Goal: Find specific page/section: Find specific page/section

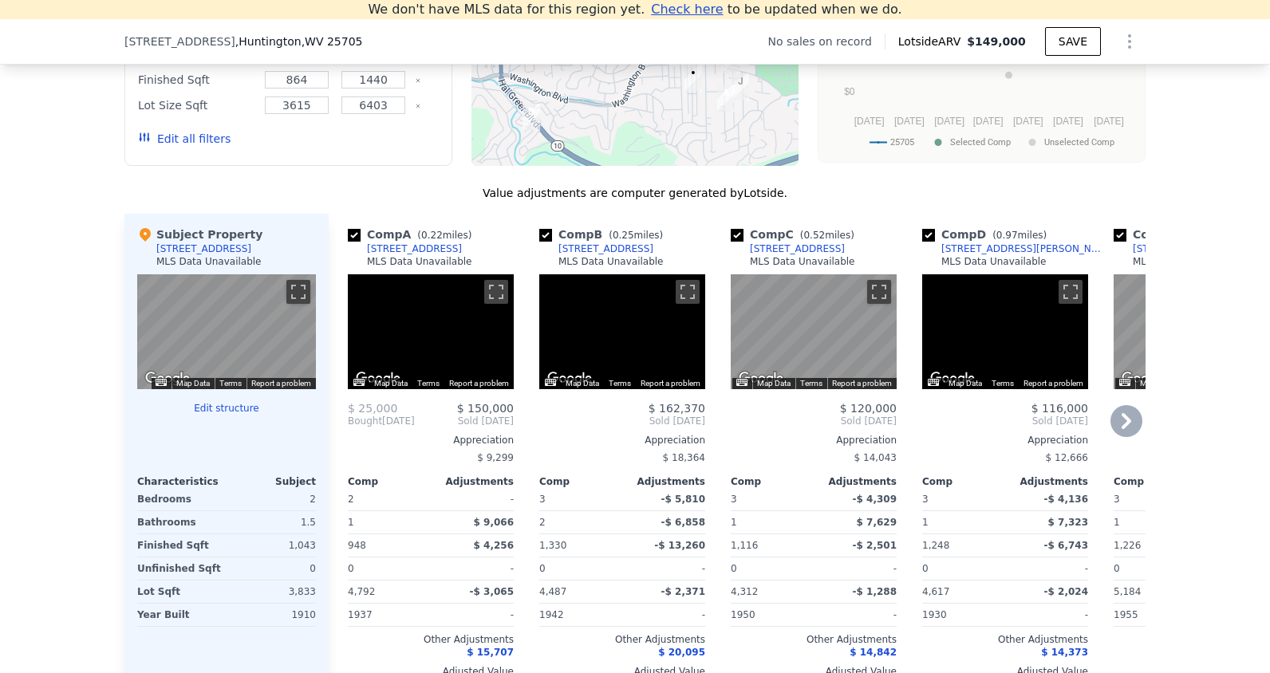
scroll to position [1418, 0]
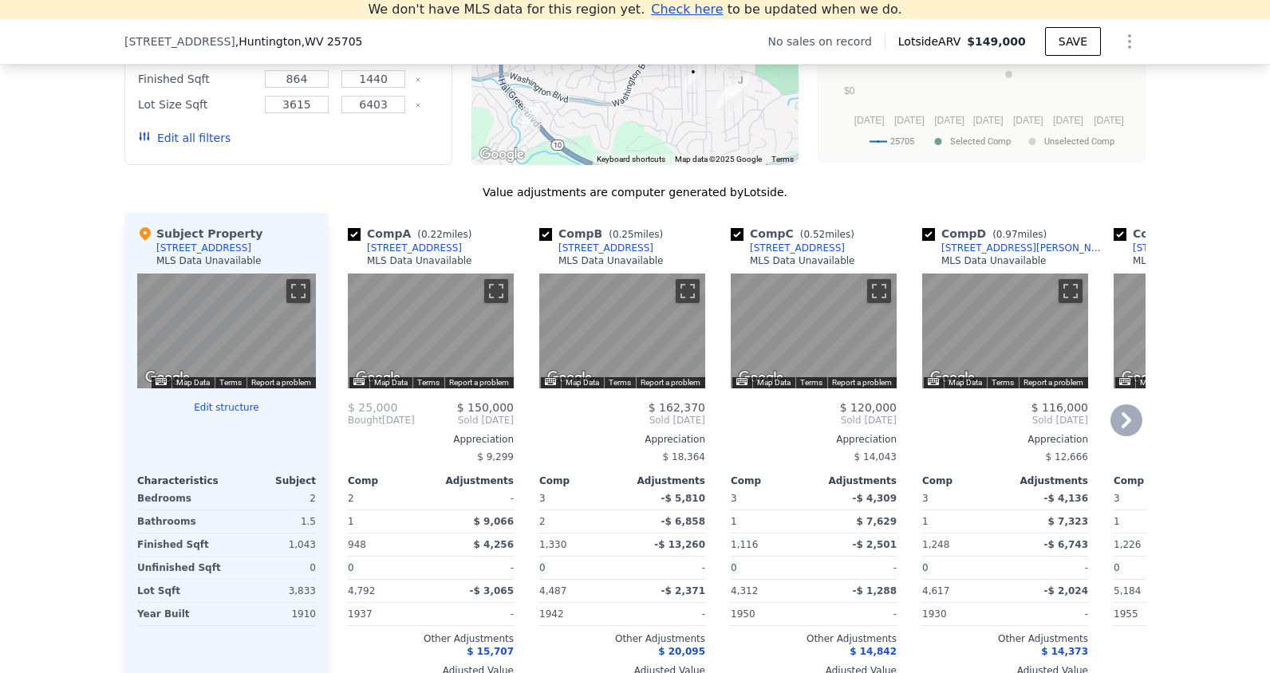
click at [1111, 427] on icon at bounding box center [1127, 421] width 32 height 32
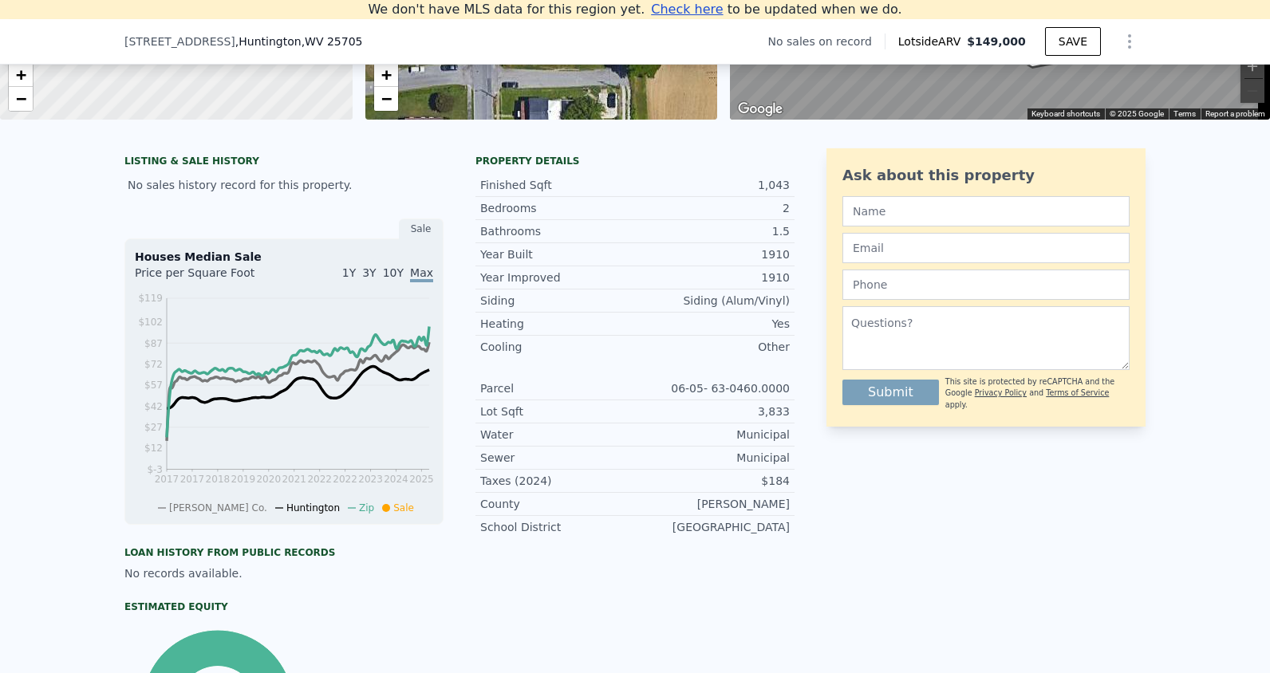
scroll to position [0, 0]
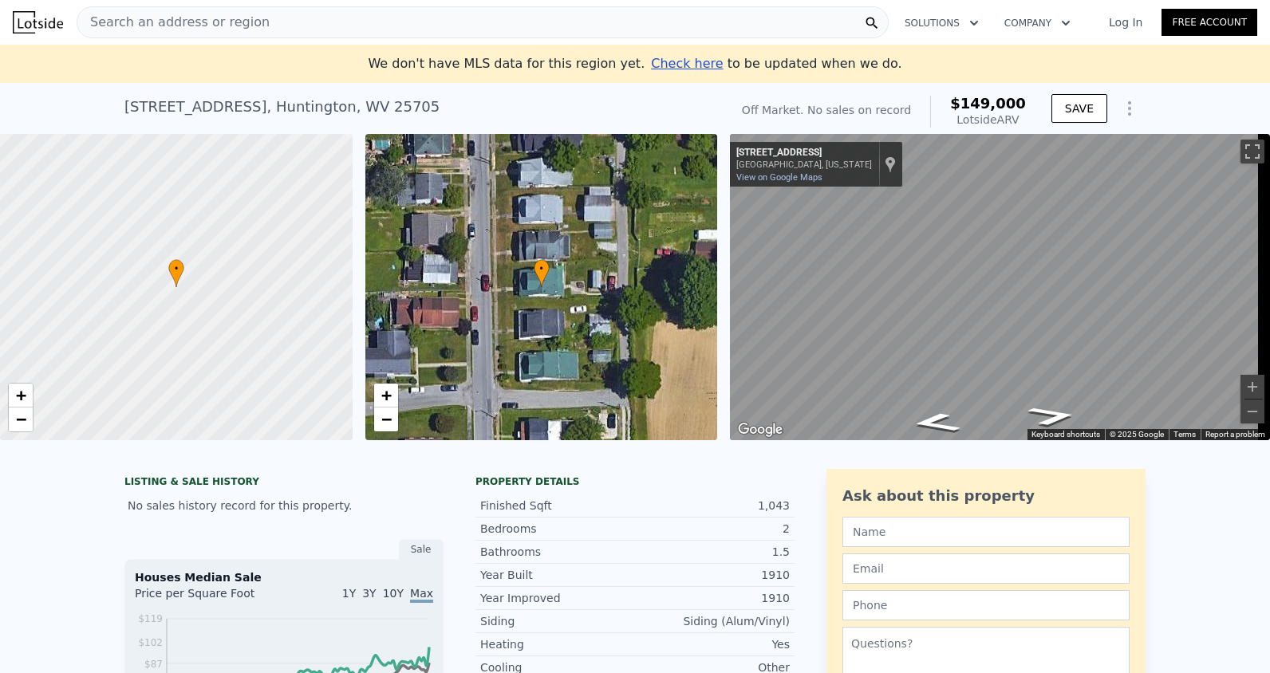
click at [233, 115] on div "280 S Walnut St , Huntington , WV 25705" at bounding box center [281, 107] width 315 height 22
click at [552, 290] on div "• + −" at bounding box center [541, 287] width 353 height 306
click at [1044, 372] on icon "Go North, S Walnut St" at bounding box center [1004, 365] width 106 height 26
drag, startPoint x: 1044, startPoint y: 372, endPoint x: 675, endPoint y: 254, distance: 387.1
click at [675, 254] on div "• + − • + − ← Move left → Move right ↑ Move up ↓ Move down + Zoom in - Zoom out…" at bounding box center [635, 287] width 1270 height 306
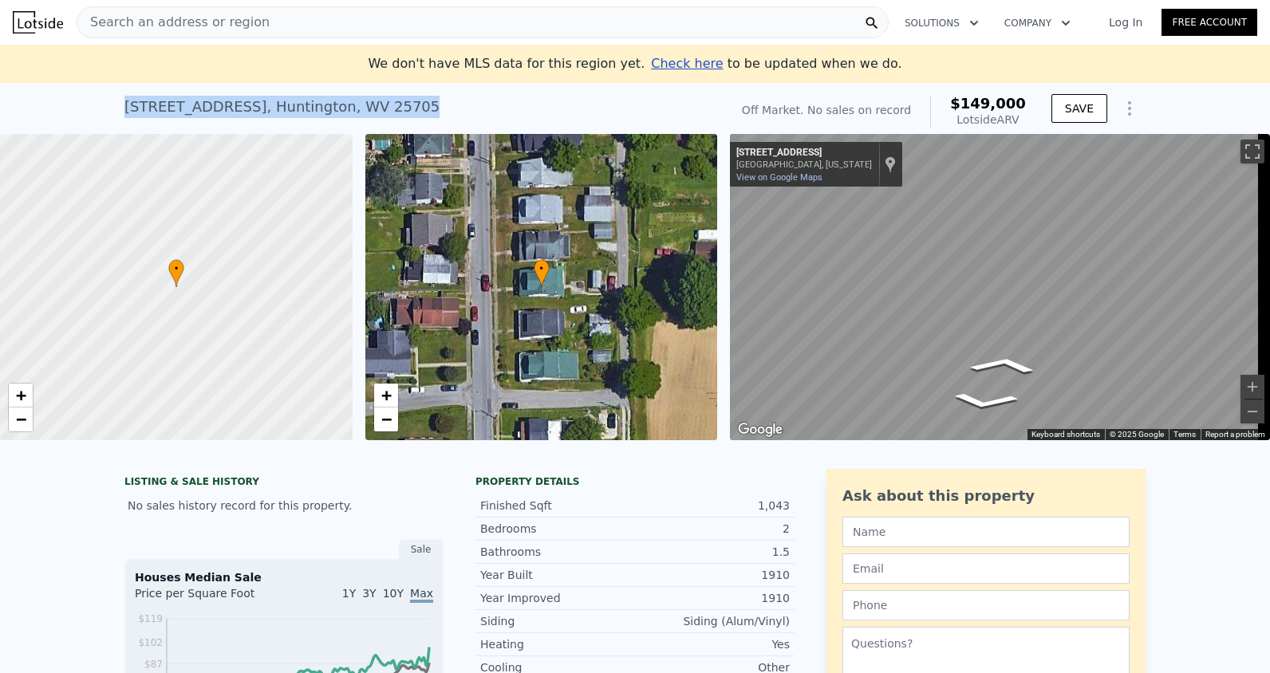
drag, startPoint x: 388, startPoint y: 100, endPoint x: 116, endPoint y: 111, distance: 272.3
click at [116, 111] on div "280 S Walnut St , Huntington , WV 25705 No sales on record (~ARV $149k ) Off Ma…" at bounding box center [635, 108] width 1270 height 51
drag, startPoint x: 116, startPoint y: 111, endPoint x: 262, endPoint y: 105, distance: 146.2
copy div "280 S Walnut St , Huntington , WV 25705"
click at [202, 13] on div "Search an address or region" at bounding box center [173, 22] width 192 height 30
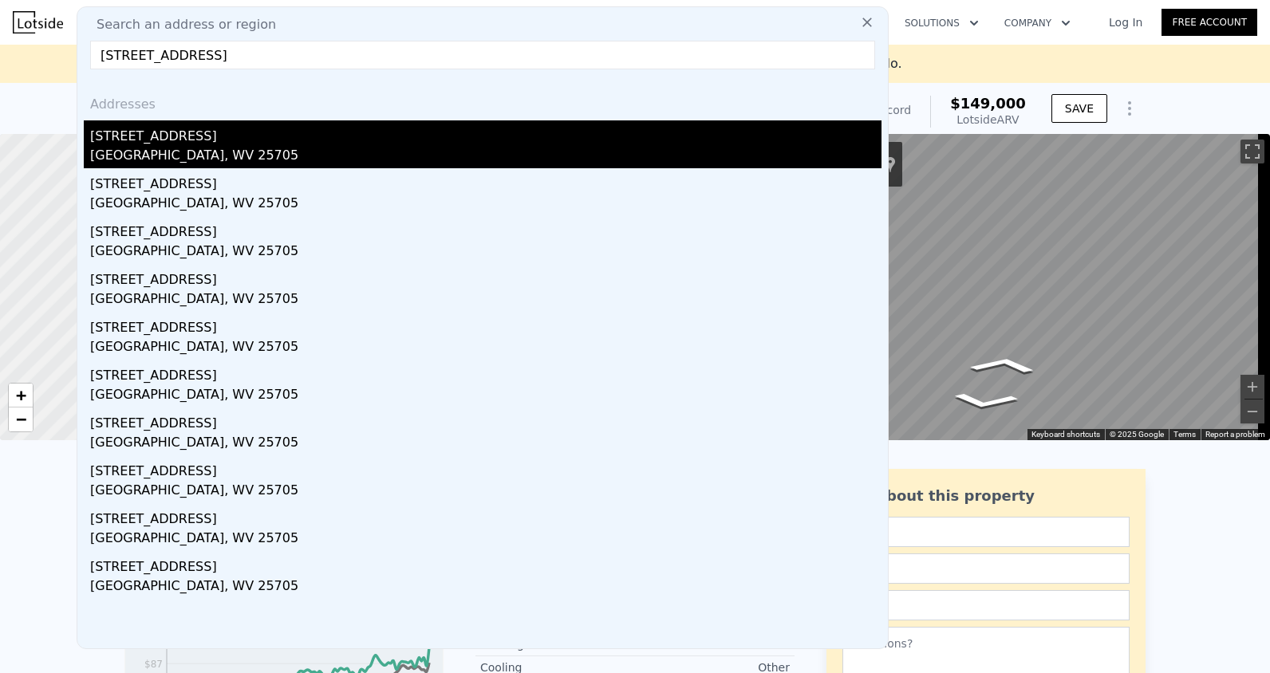
type input "280 S Walnut St, Huntington, WV 25705"
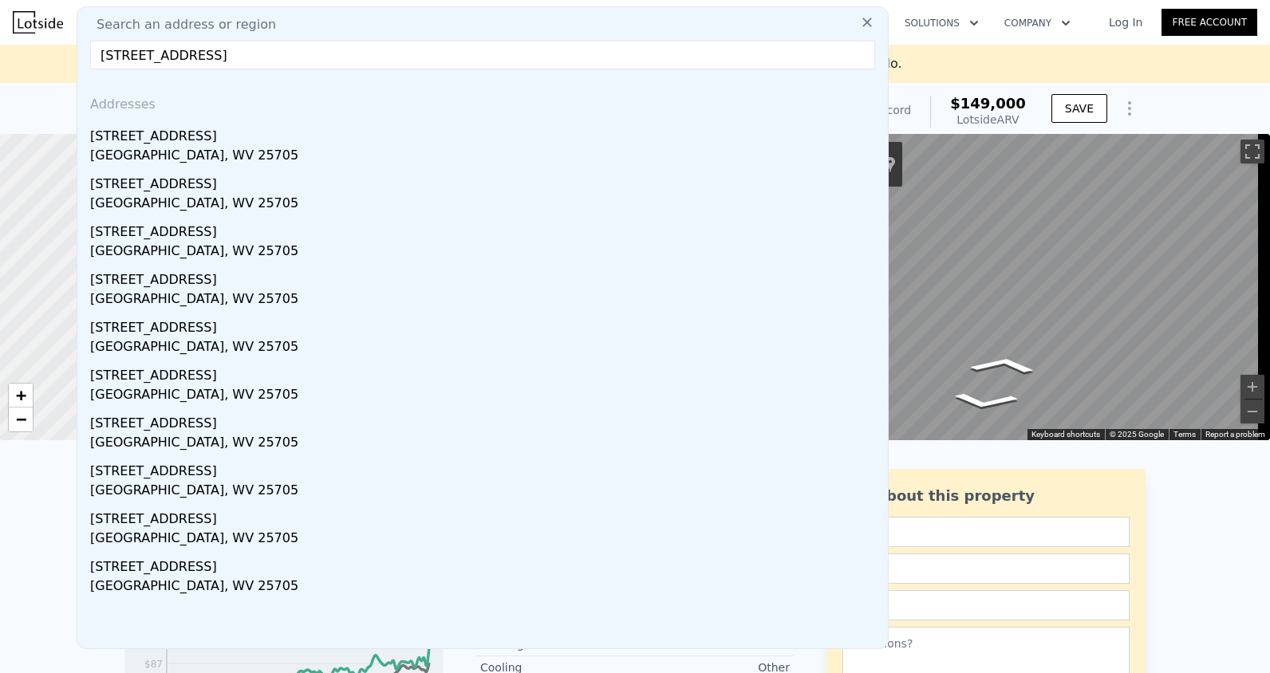
click at [194, 152] on div "Huntington, WV 25705" at bounding box center [486, 157] width 792 height 22
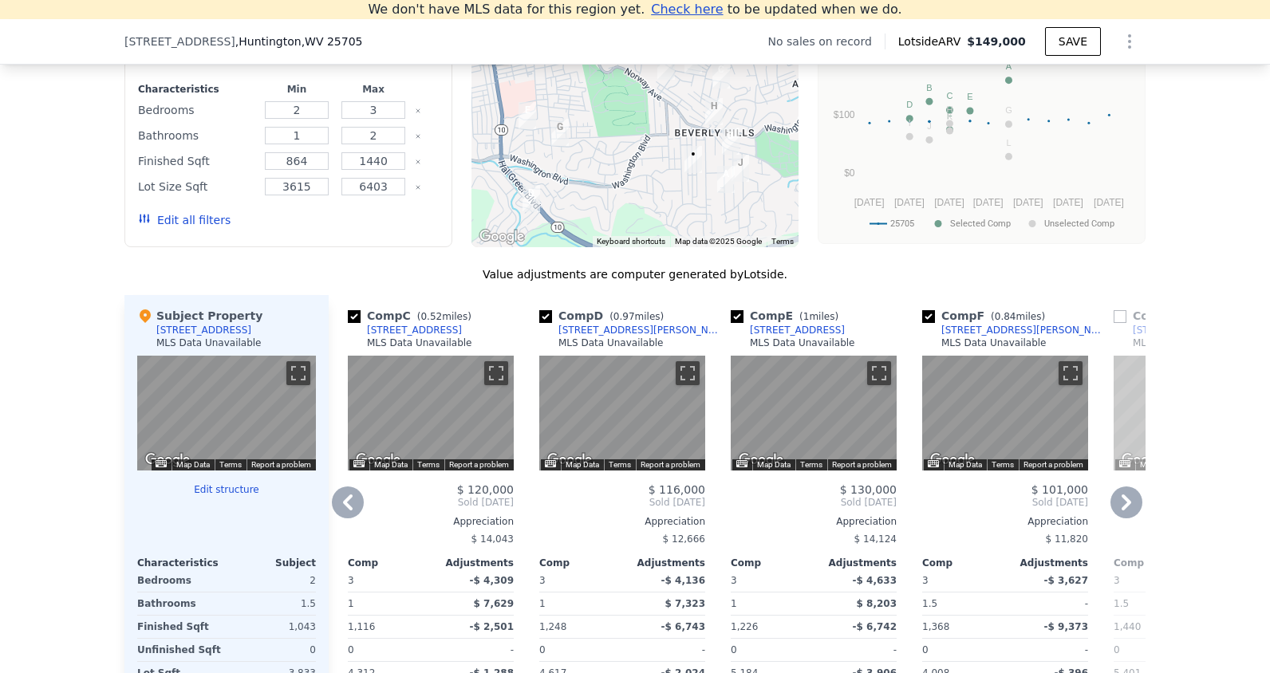
scroll to position [1338, 0]
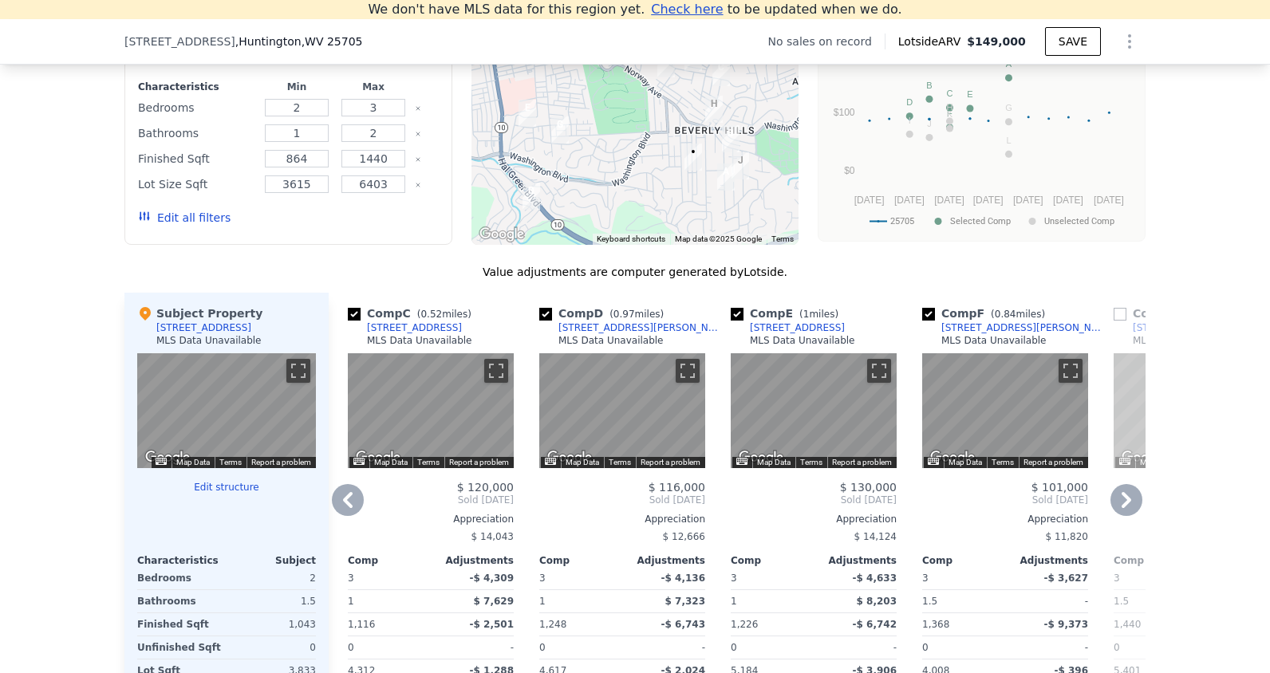
click at [1111, 507] on icon at bounding box center [1127, 500] width 32 height 32
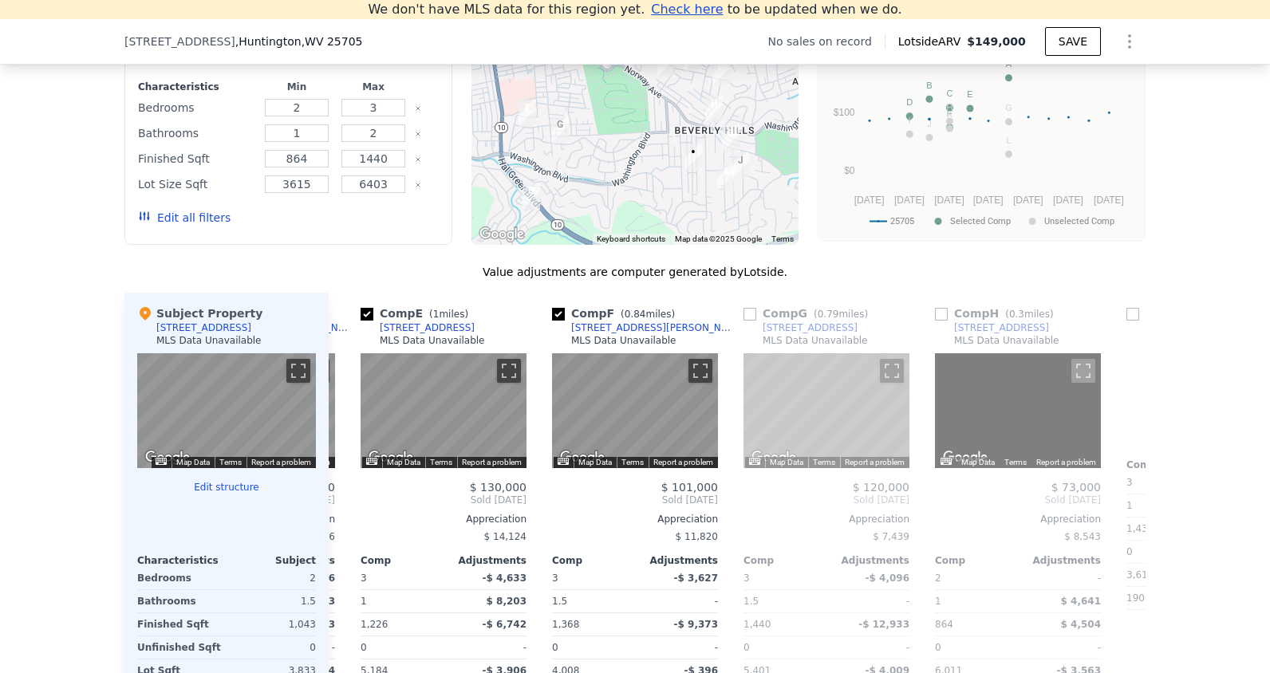
scroll to position [0, 766]
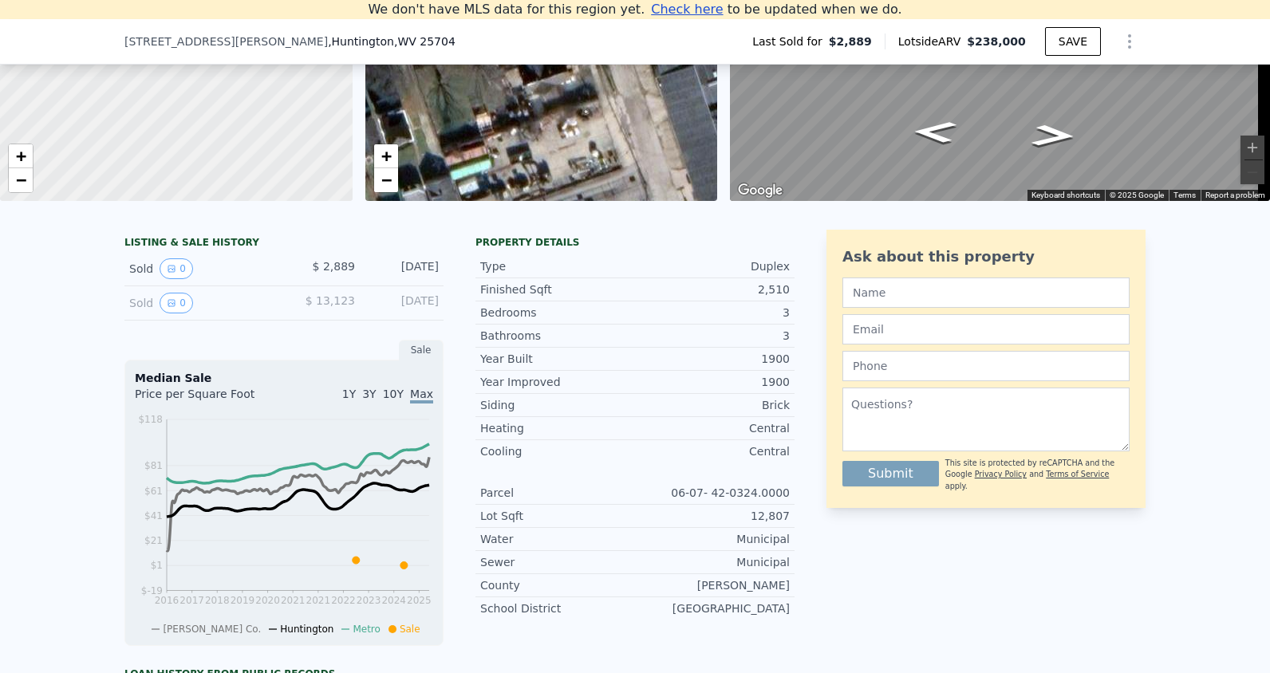
scroll to position [18, 0]
